Goal: Find specific page/section: Find specific page/section

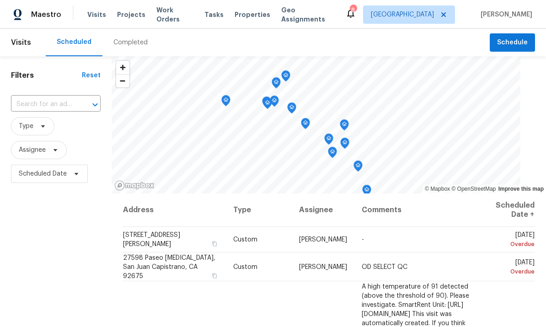
click at [240, 16] on span "Properties" at bounding box center [253, 14] width 36 height 9
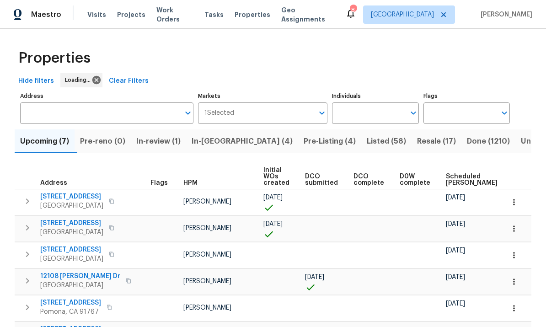
click at [389, 112] on input "Individuals" at bounding box center [368, 112] width 73 height 21
click at [385, 102] on input "Individuals" at bounding box center [368, 112] width 73 height 21
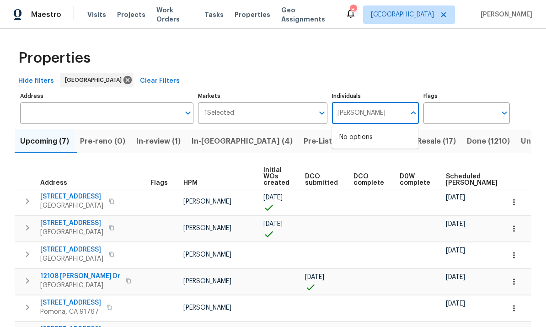
click at [390, 102] on input "[PERSON_NAME]" at bounding box center [368, 112] width 73 height 21
type input "[PERSON_NAME]"
click at [352, 133] on input "checkbox" at bounding box center [348, 142] width 19 height 19
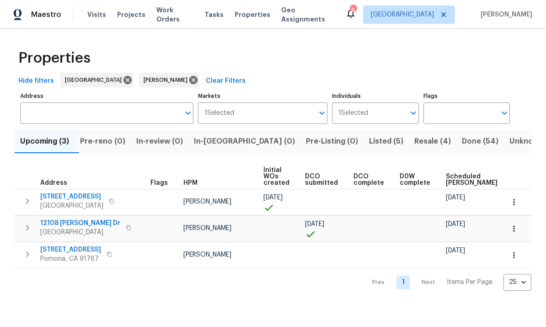
click at [369, 141] on span "Listed (5)" at bounding box center [386, 141] width 34 height 13
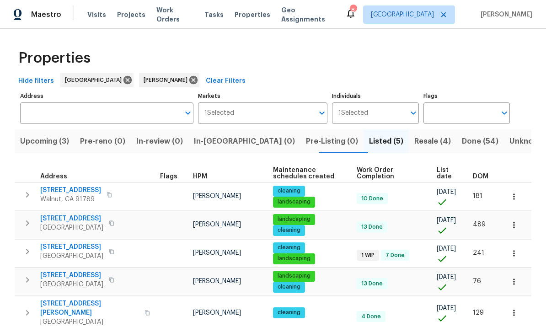
scroll to position [10, 0]
click at [414, 135] on span "Resale (4)" at bounding box center [432, 141] width 37 height 13
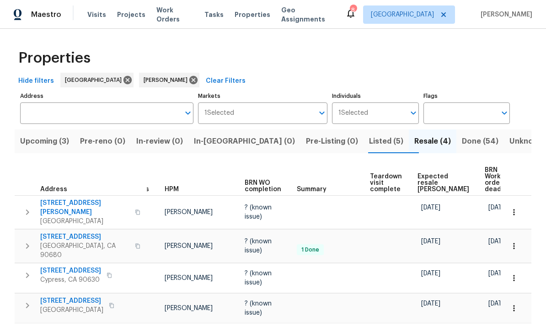
scroll to position [0, 18]
click at [510, 241] on icon "button" at bounding box center [513, 245] width 9 height 9
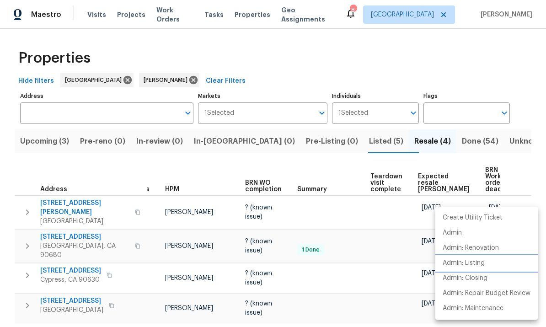
click at [462, 261] on p "Admin: Listing" at bounding box center [464, 263] width 42 height 10
